Goal: Task Accomplishment & Management: Manage account settings

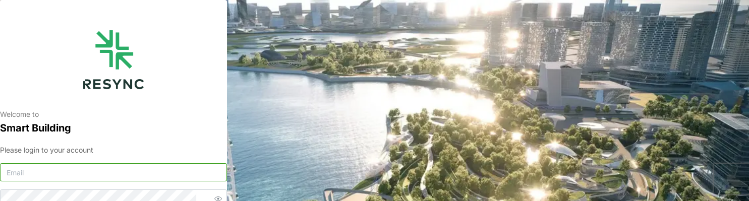
click at [98, 177] on input at bounding box center [113, 172] width 227 height 18
click at [141, 179] on input at bounding box center [113, 172] width 227 height 18
paste input "[EMAIL_ADDRESS][DOMAIN_NAME]"
type input "[EMAIL_ADDRESS][DOMAIN_NAME]"
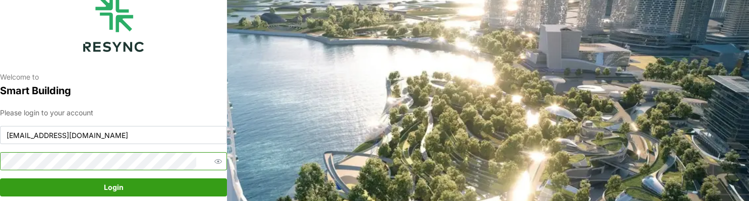
scroll to position [40, 0]
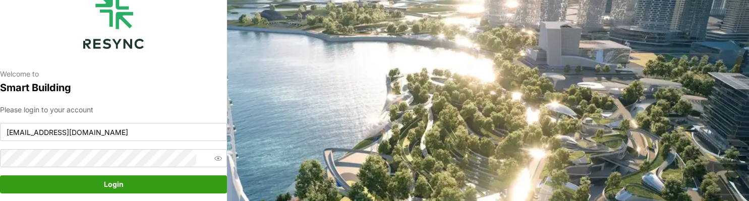
click at [124, 182] on span "Login" at bounding box center [114, 184] width 208 height 17
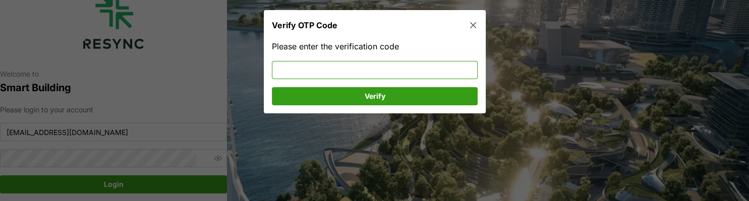
click at [320, 64] on input at bounding box center [375, 70] width 206 height 18
type input "124212"
click at [368, 94] on span "Verify" at bounding box center [374, 96] width 21 height 17
